Goal: Task Accomplishment & Management: Complete application form

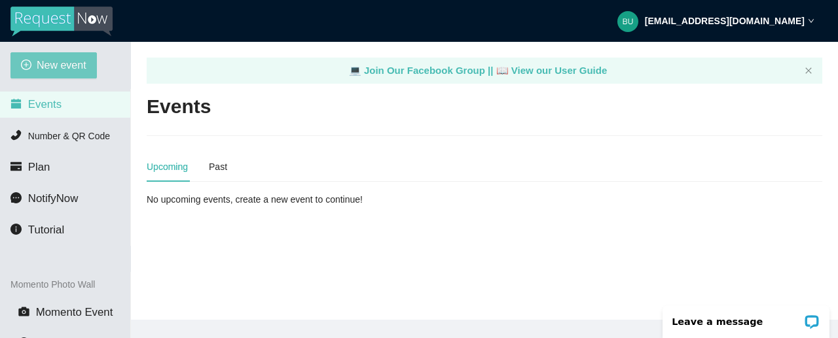
click at [64, 62] on span "New event" at bounding box center [62, 65] width 50 height 16
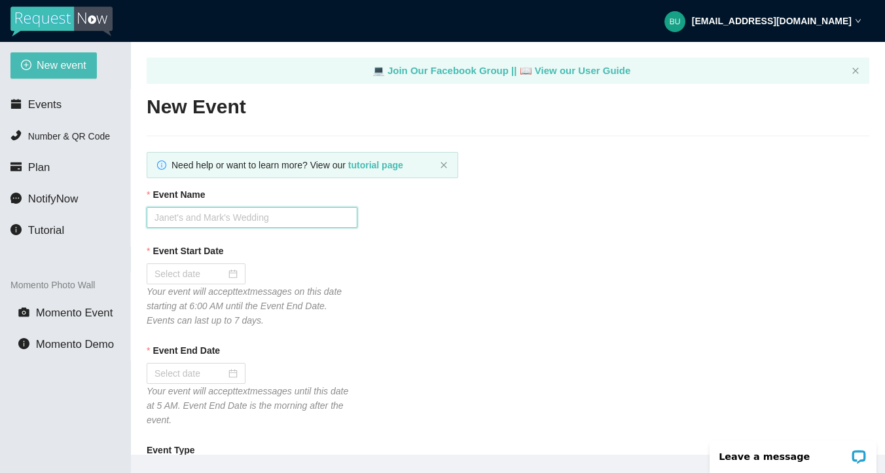
click at [225, 211] on input "Event Name" at bounding box center [252, 217] width 211 height 21
type input "[PERSON_NAME] PLACE"
click at [223, 273] on div at bounding box center [195, 273] width 83 height 14
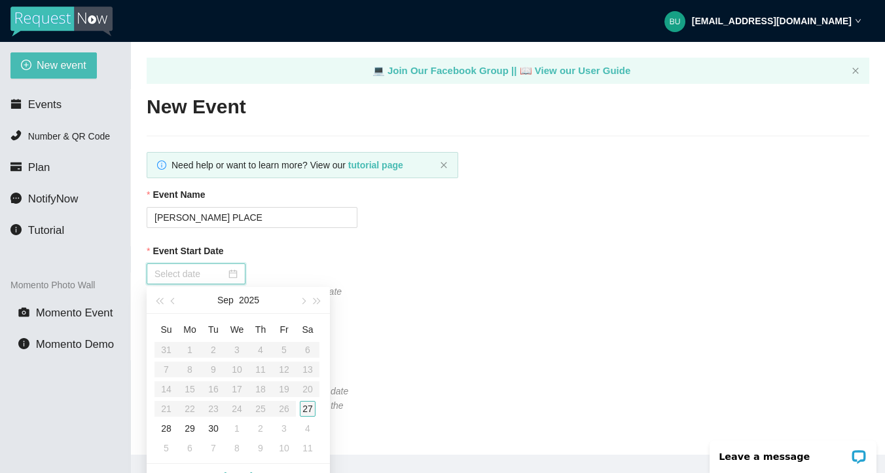
type input "[DATE]"
click at [310, 338] on div "27" at bounding box center [308, 409] width 16 height 16
type input "[DATE]"
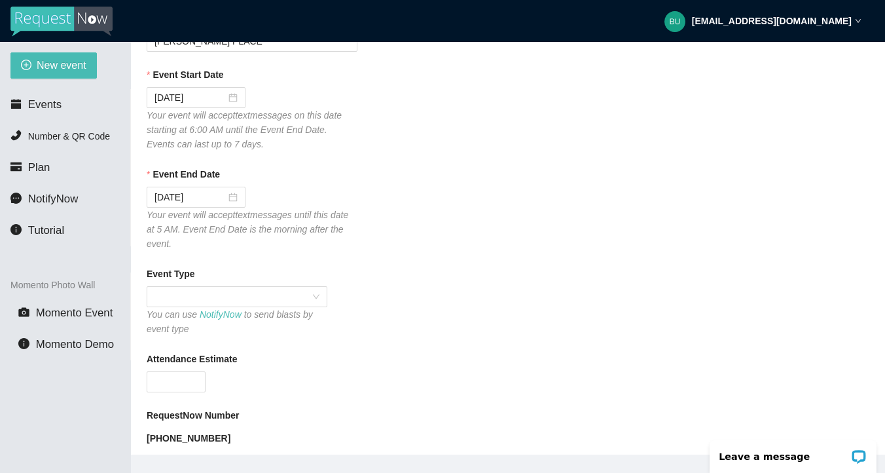
scroll to position [183, 0]
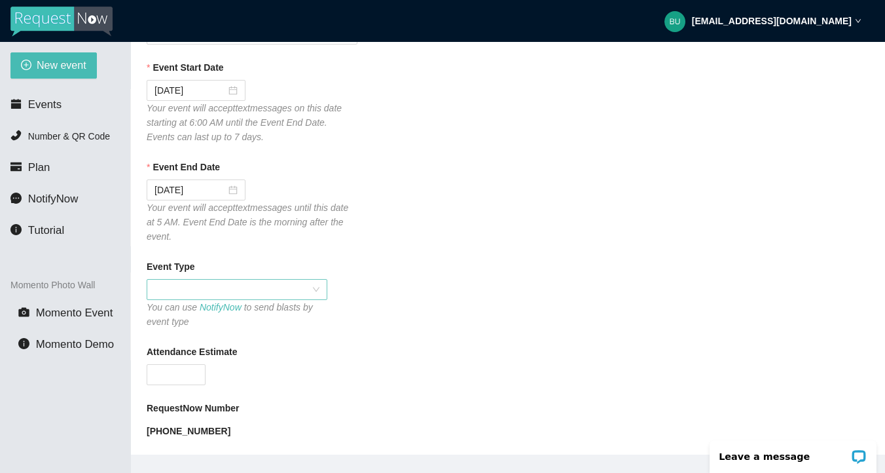
click at [299, 289] on span at bounding box center [236, 290] width 165 height 20
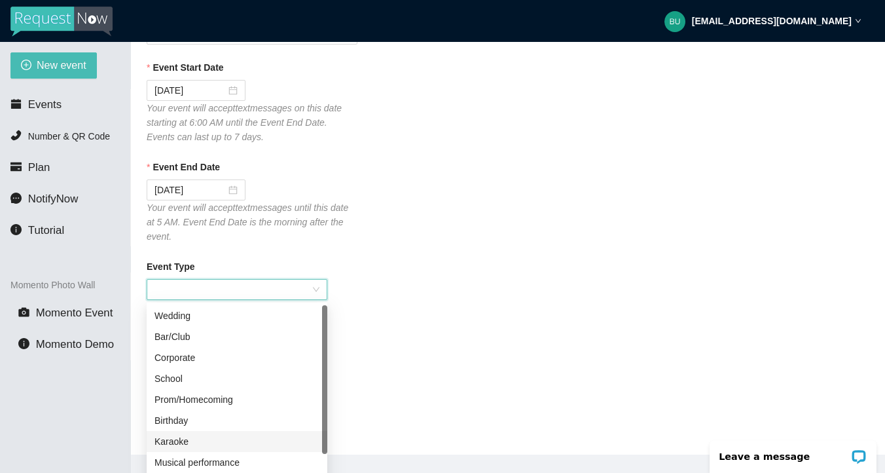
click at [191, 338] on div "Karaoke" at bounding box center [236, 441] width 165 height 14
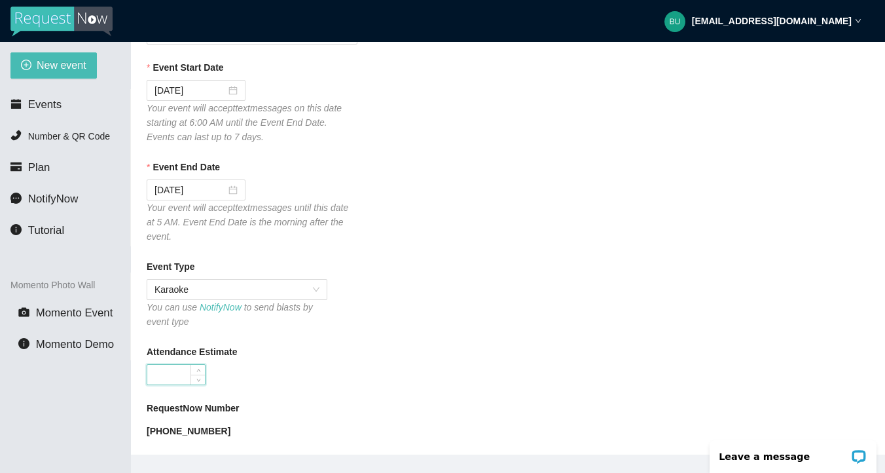
click at [174, 338] on input "Attendance Estimate" at bounding box center [176, 375] width 58 height 20
type input "60"
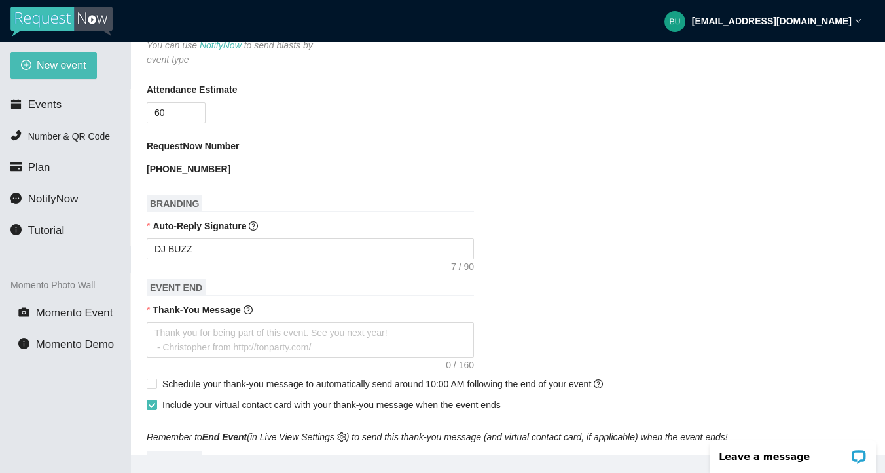
scroll to position [471, 0]
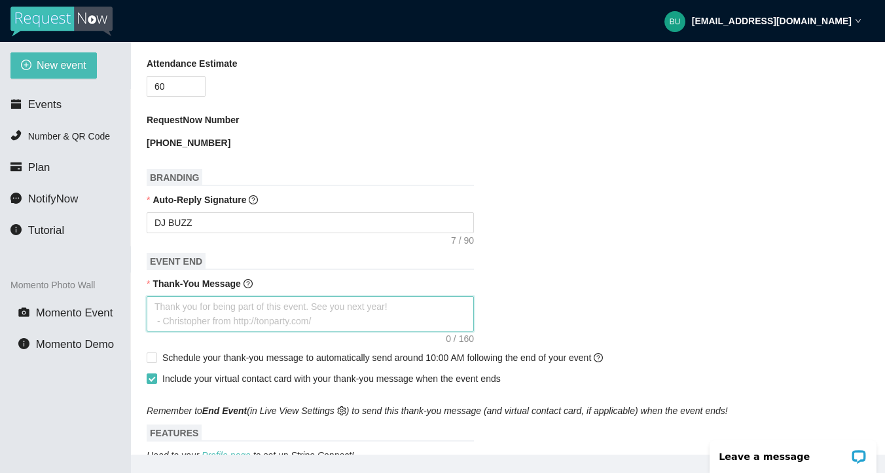
click at [210, 306] on textarea "Thank-You Message" at bounding box center [310, 313] width 327 height 35
type textarea "T"
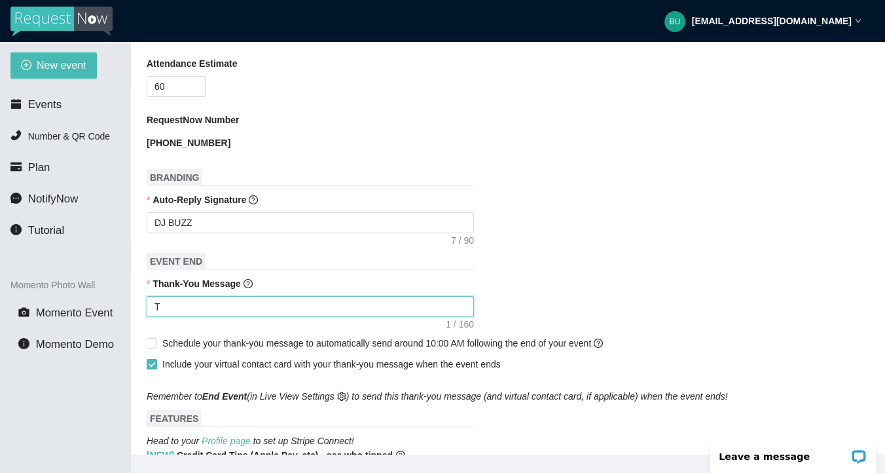
type textarea "Th"
type textarea "Tha"
type textarea "Than"
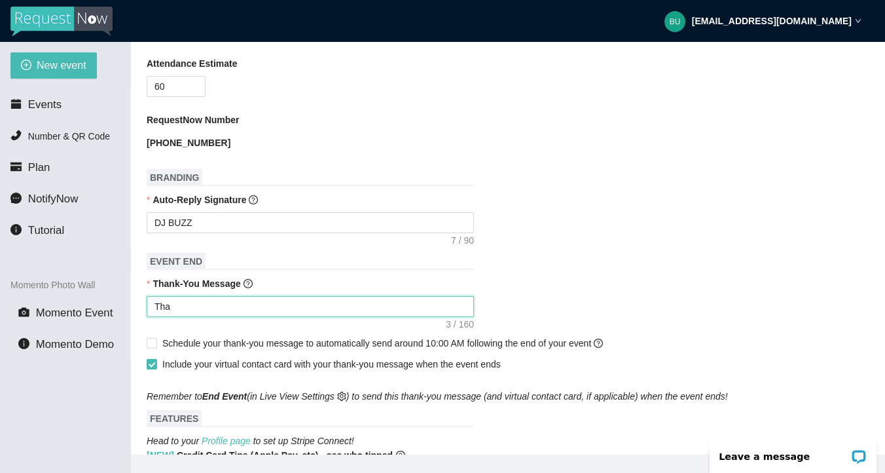
type textarea "Than"
type textarea "Thank"
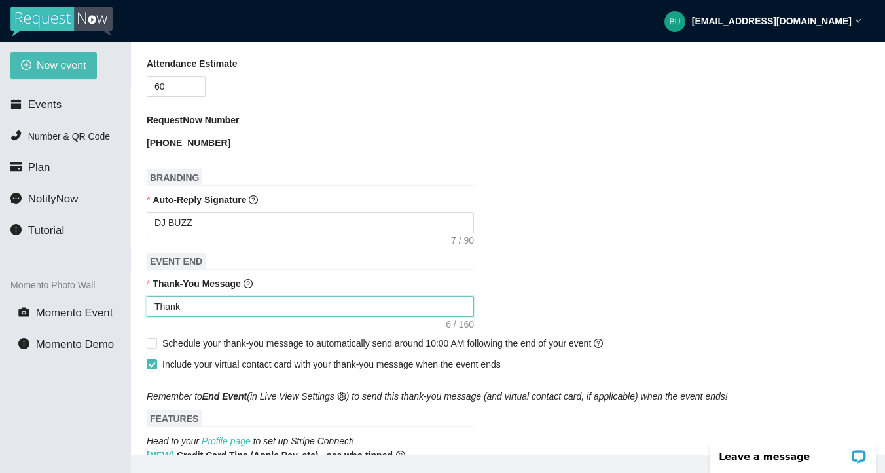
type textarea "Thank y"
type textarea "Thank yo"
type textarea "Thank you"
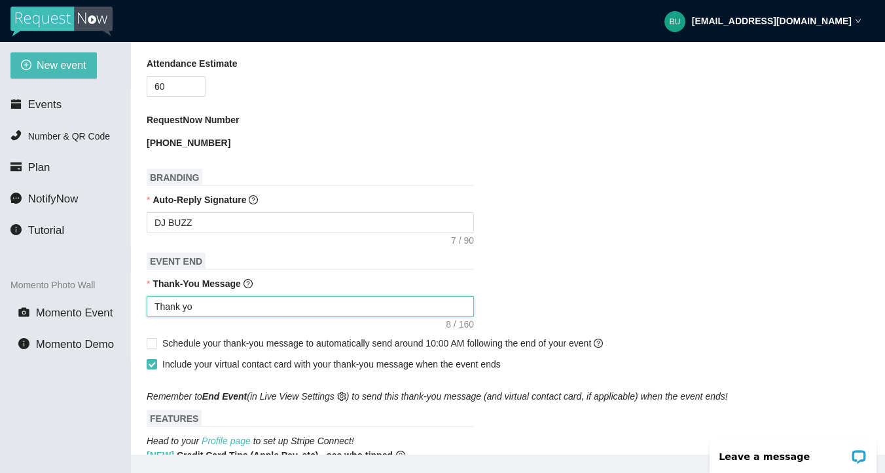
type textarea "Thank you"
type textarea "Thank you f"
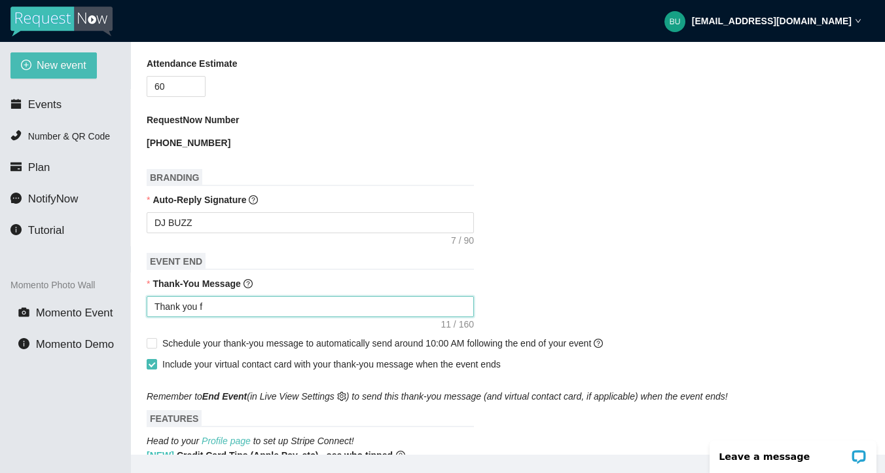
type textarea "Thank you fo"
type textarea "Thank you for"
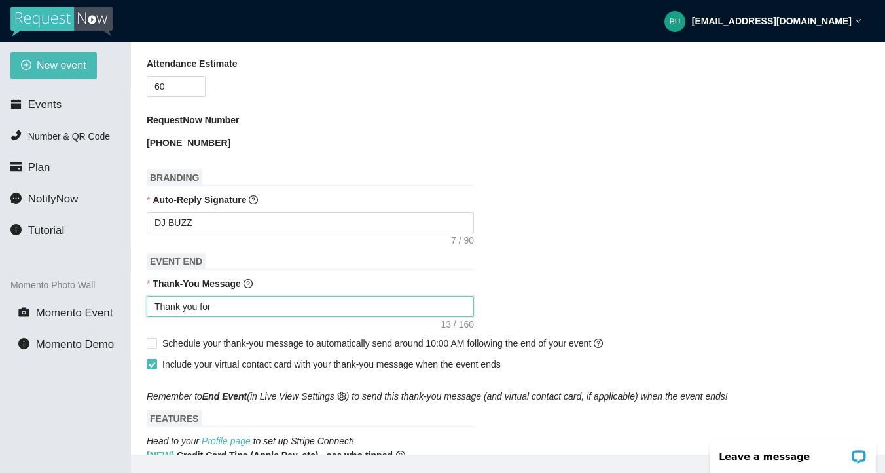
type textarea "Thank you for"
type textarea "Thank you for c"
type textarea "Thank you for co"
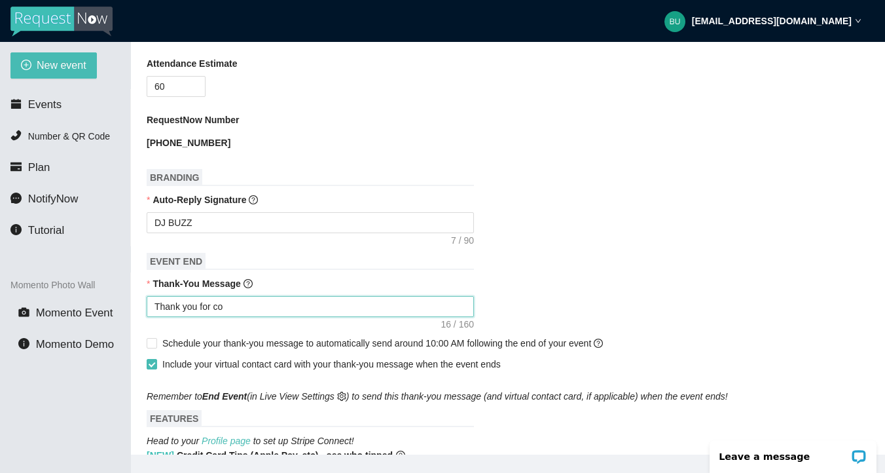
type textarea "Thank you for com"
type textarea "Thank you for comi"
type textarea "Thank you for comin"
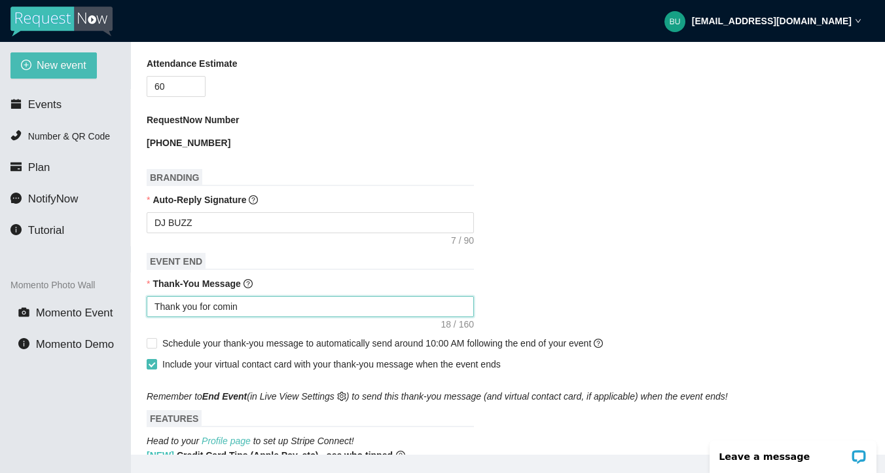
type textarea "Thank you for coming"
type textarea "Thank you for coming t"
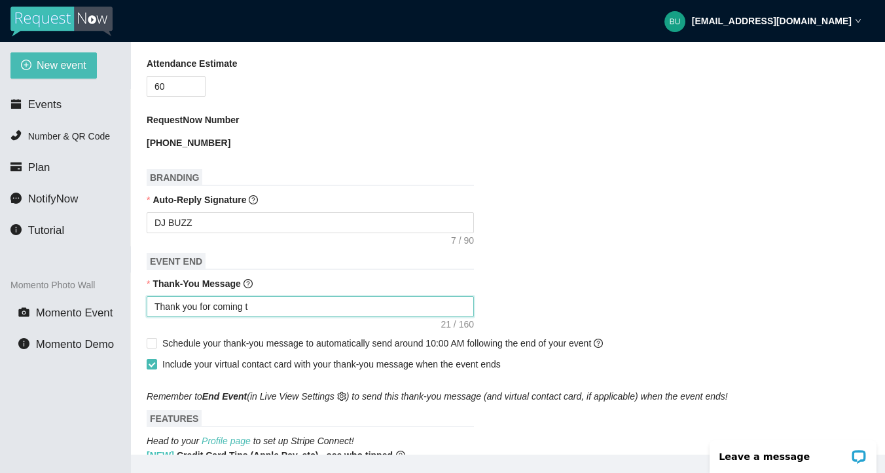
type textarea "Thank you for coming to"
type textarea "Thank you for coming to K"
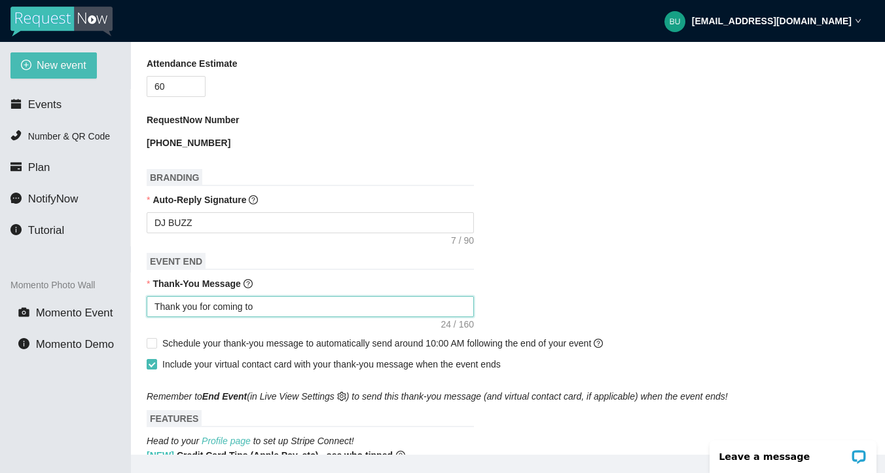
type textarea "Thank you for coming to K"
type textarea "Thank you for coming to [GEOGRAPHIC_DATA]"
type textarea "Thank you for coming to [PERSON_NAME]"
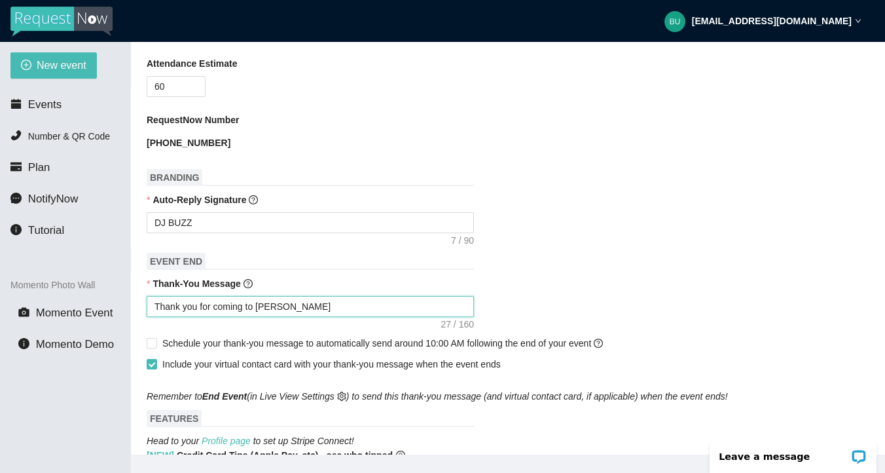
type textarea "Thank you for coming to [PERSON_NAME]'"
type textarea "Thank you for coming to [PERSON_NAME]"
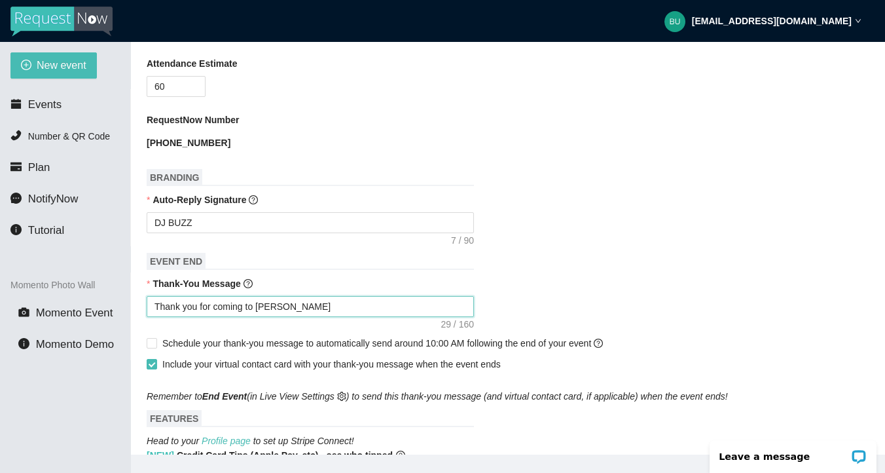
type textarea "Thank you for coming to [PERSON_NAME]"
type textarea "Thank you for coming to [PERSON_NAME] P"
type textarea "Thank you for coming to [PERSON_NAME]"
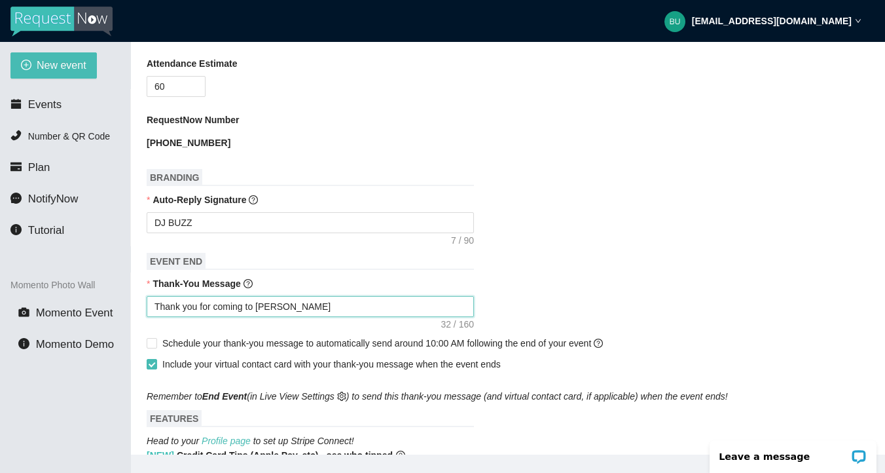
type textarea "Thank you for coming to [PERSON_NAME] Pla"
type textarea "Thank you for coming to [PERSON_NAME] Plac"
type textarea "Thank you for coming to [PERSON_NAME] Place"
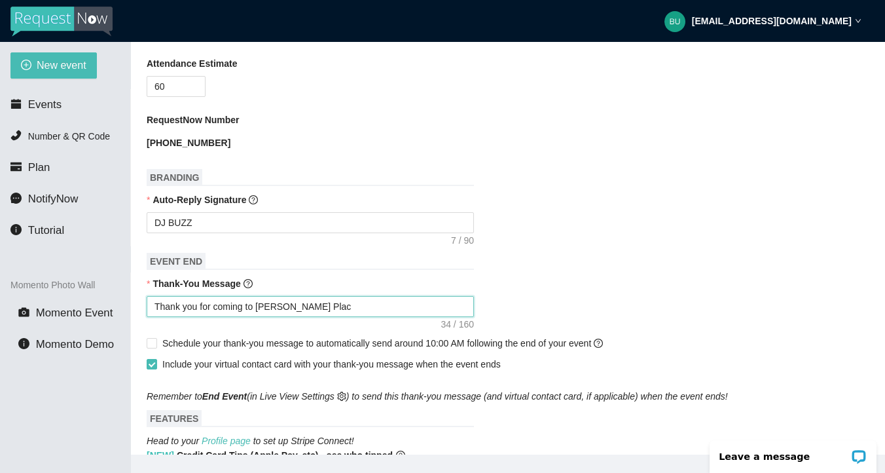
type textarea "Thank you for coming to [PERSON_NAME] Place"
click at [549, 297] on div "Thank you for coming to [PERSON_NAME] Place" at bounding box center [508, 307] width 723 height 21
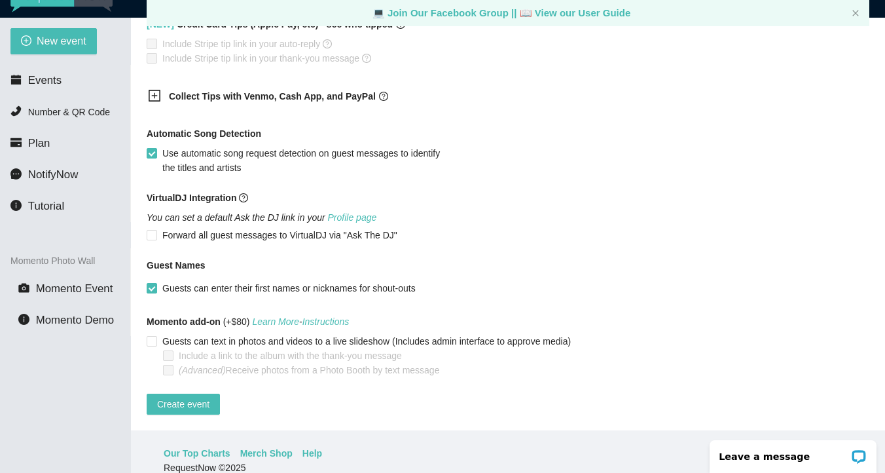
scroll to position [42, 0]
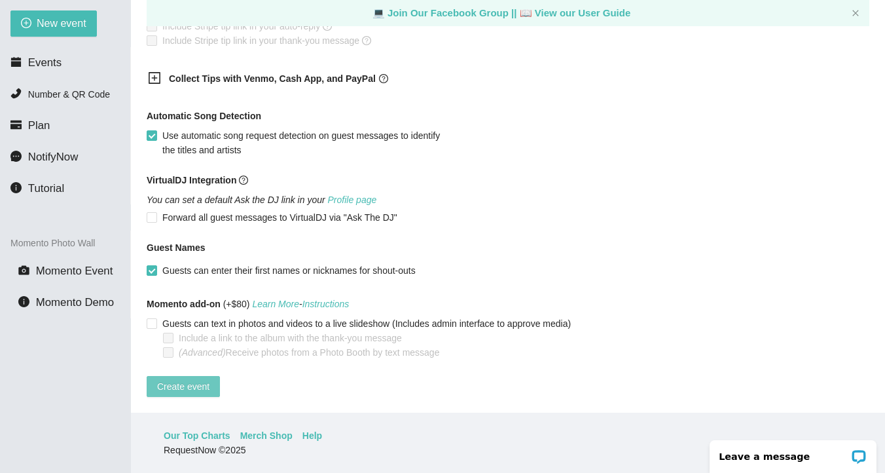
click at [189, 338] on span "Create event" at bounding box center [183, 386] width 52 height 14
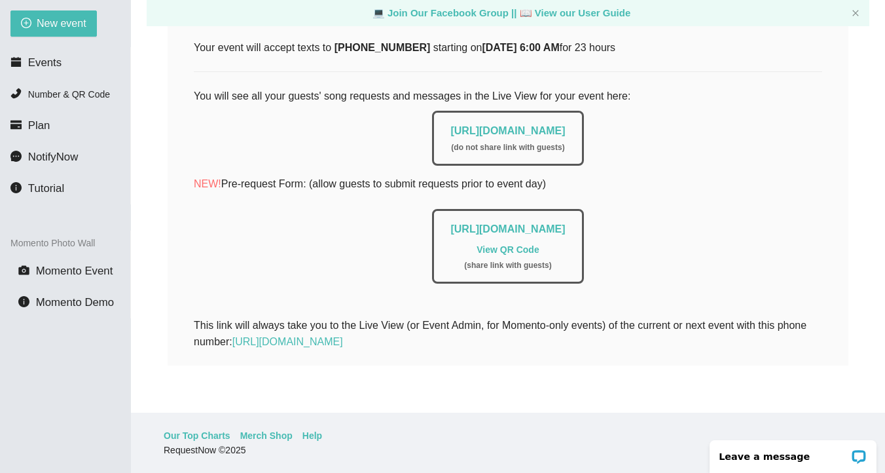
scroll to position [261, 0]
click at [482, 125] on link "[URL][DOMAIN_NAME]" at bounding box center [507, 130] width 115 height 11
